Goal: Task Accomplishment & Management: Use online tool/utility

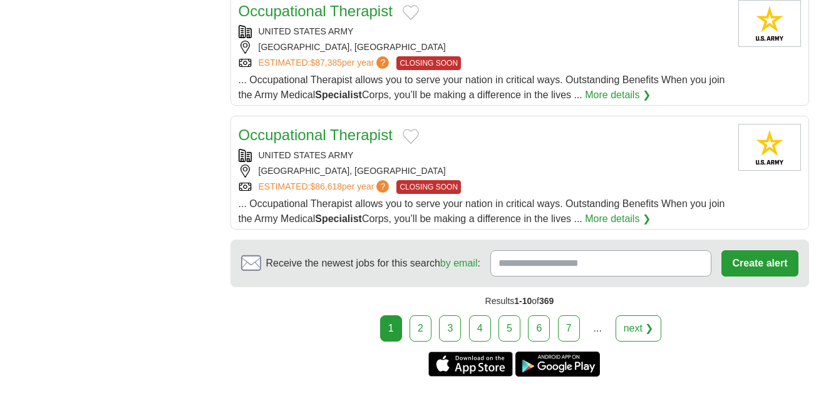
scroll to position [1502, 0]
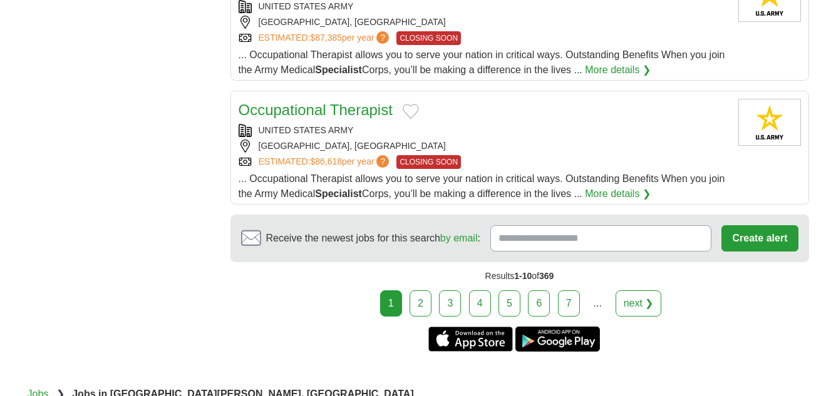
click at [422, 290] on link "2" at bounding box center [420, 303] width 22 height 26
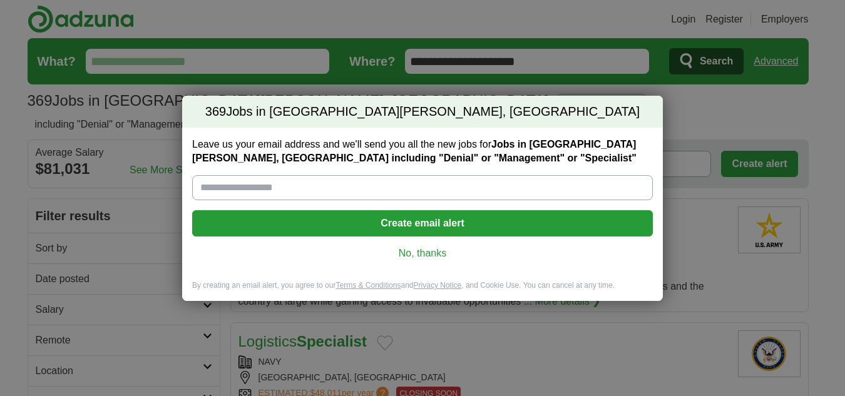
click at [426, 254] on link "No, thanks" at bounding box center [422, 254] width 441 height 14
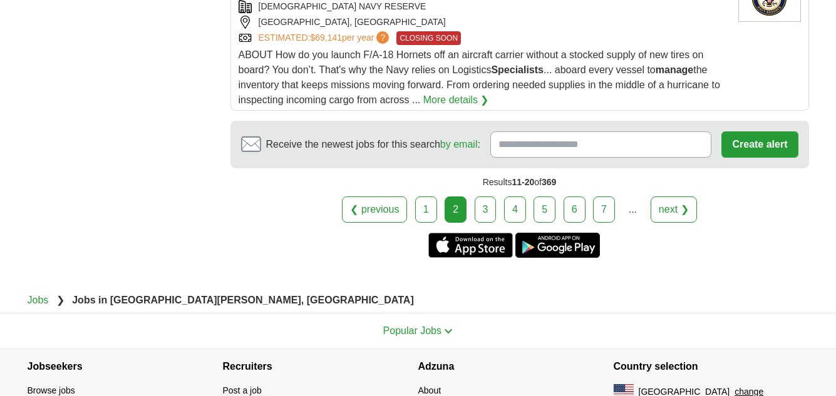
scroll to position [1710, 0]
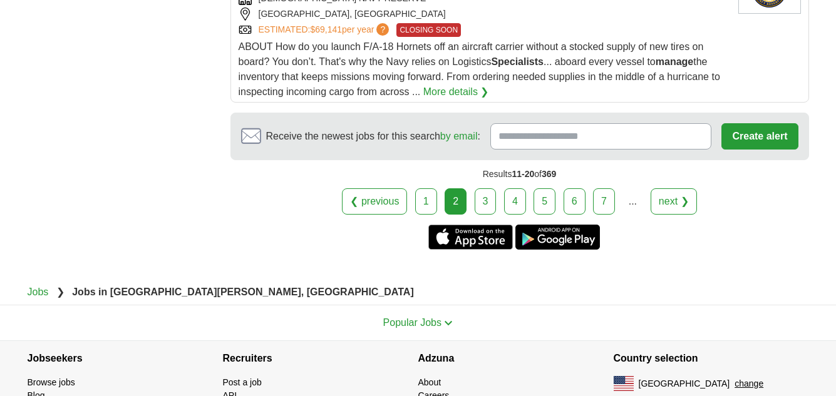
click at [488, 205] on link "3" at bounding box center [485, 201] width 22 height 26
